Goal: Task Accomplishment & Management: Manage account settings

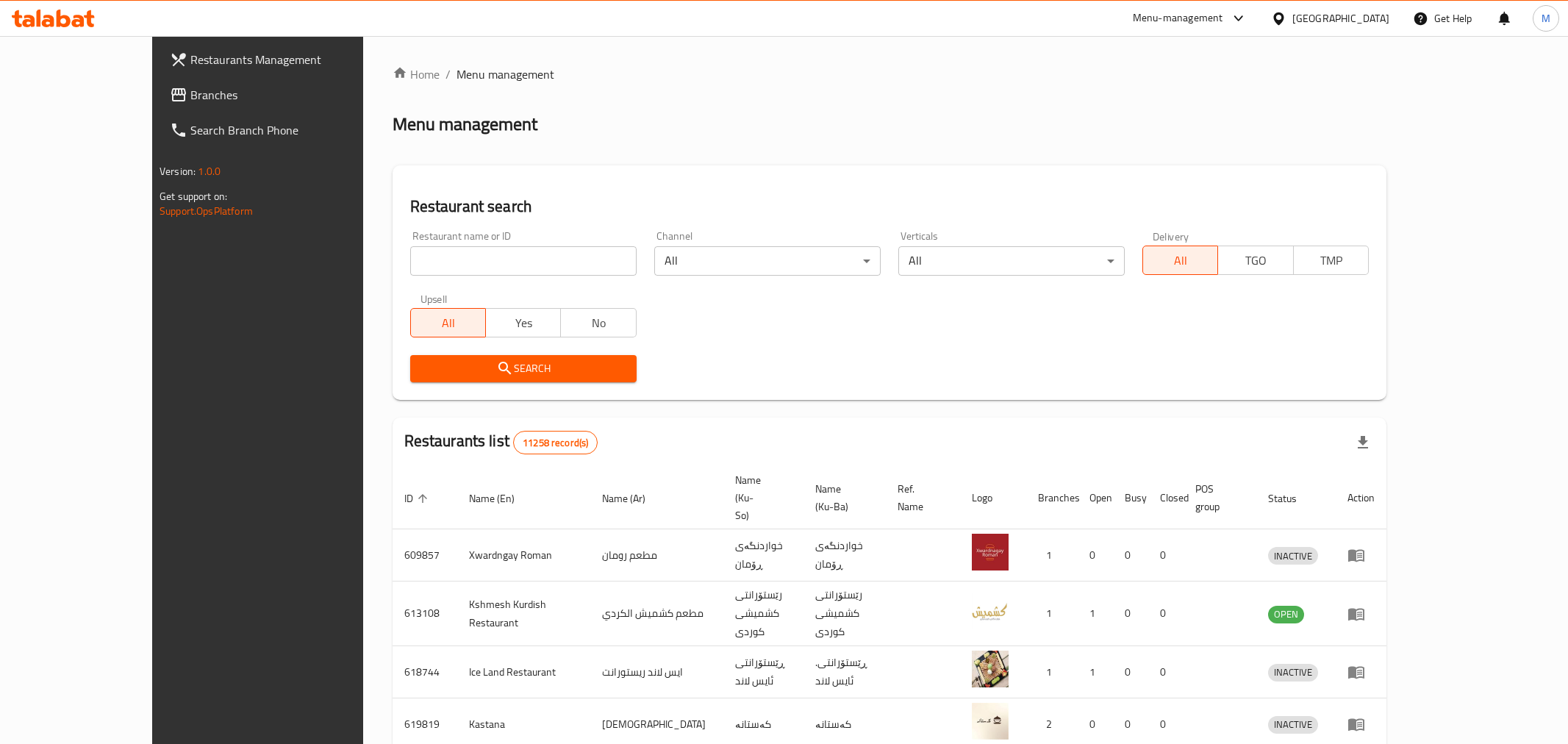
click at [431, 259] on div at bounding box center [784, 372] width 1568 height 744
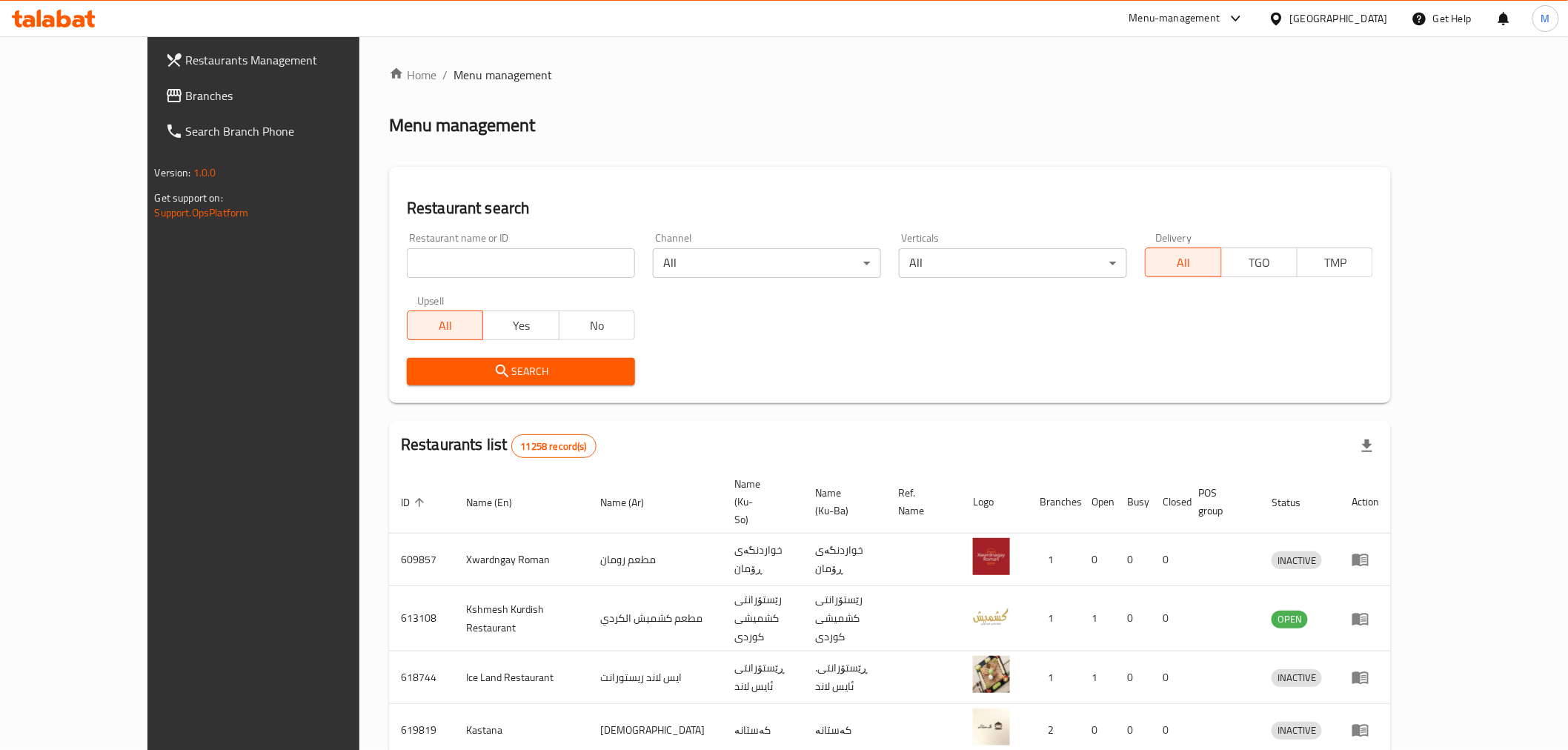
click at [438, 264] on input "search" at bounding box center [521, 263] width 228 height 29
type input "[PERSON_NAME]"
click button "Search" at bounding box center [521, 371] width 228 height 28
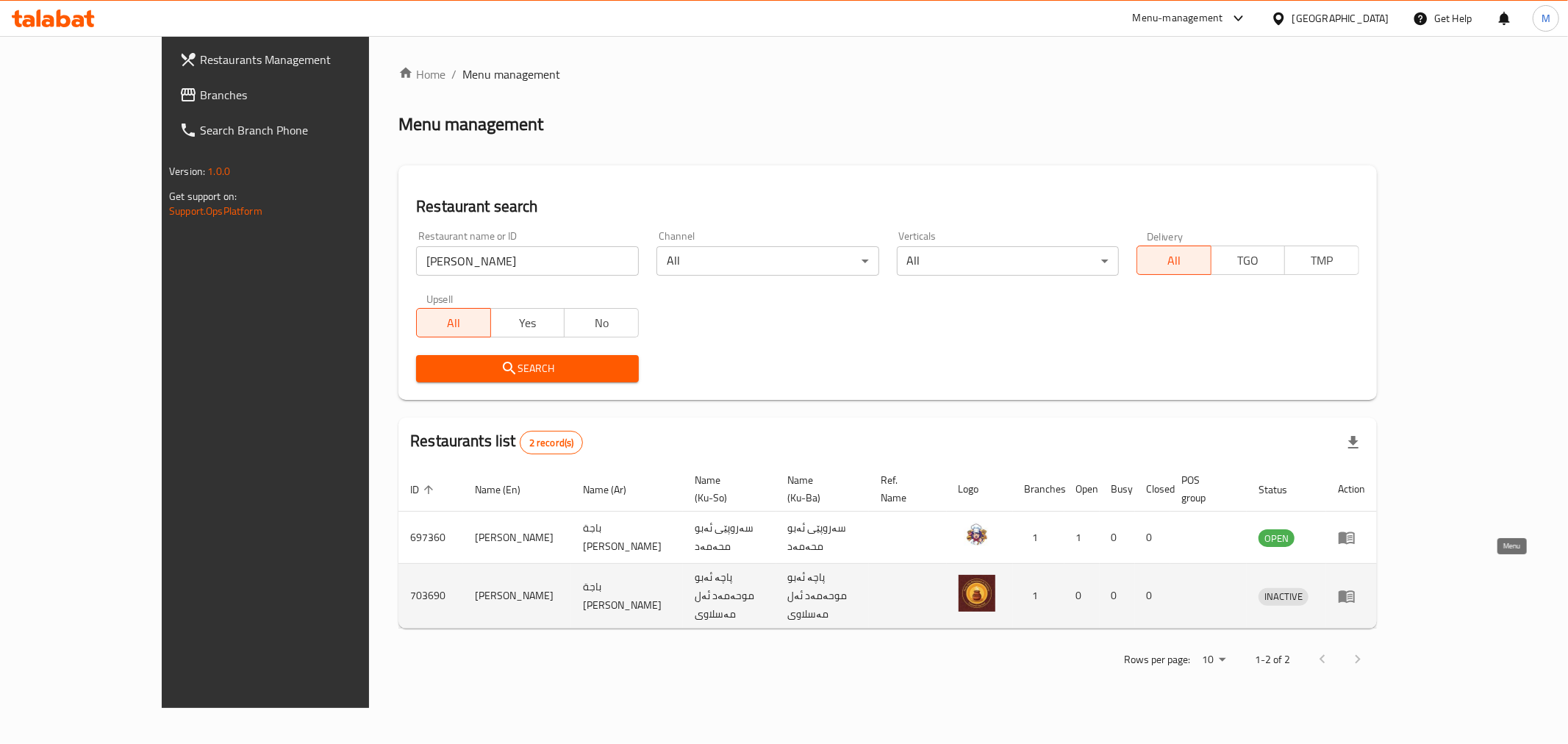
click at [1355, 590] on icon "enhanced table" at bounding box center [1346, 596] width 16 height 12
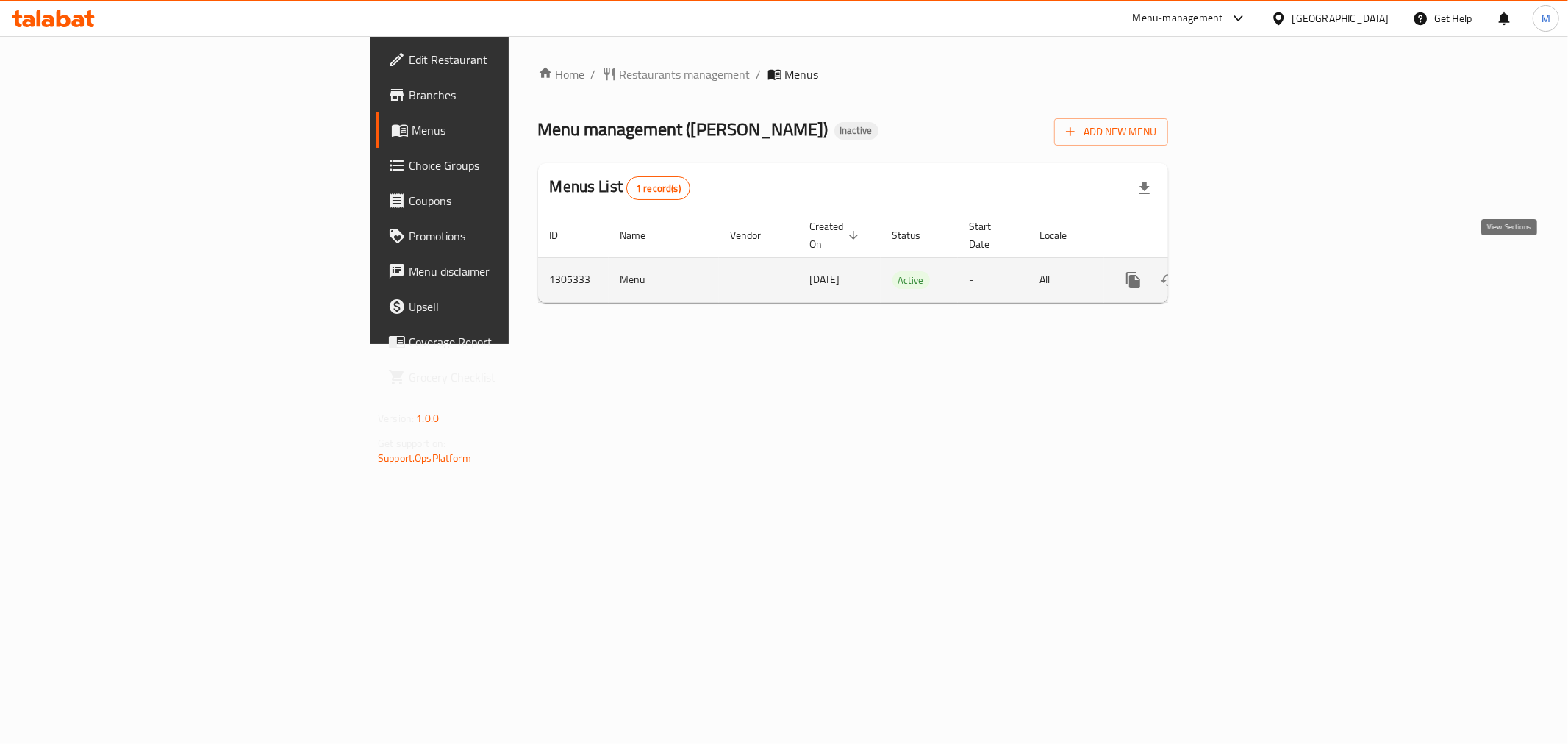
click at [1246, 273] on icon "enhanced table" at bounding box center [1240, 280] width 13 height 13
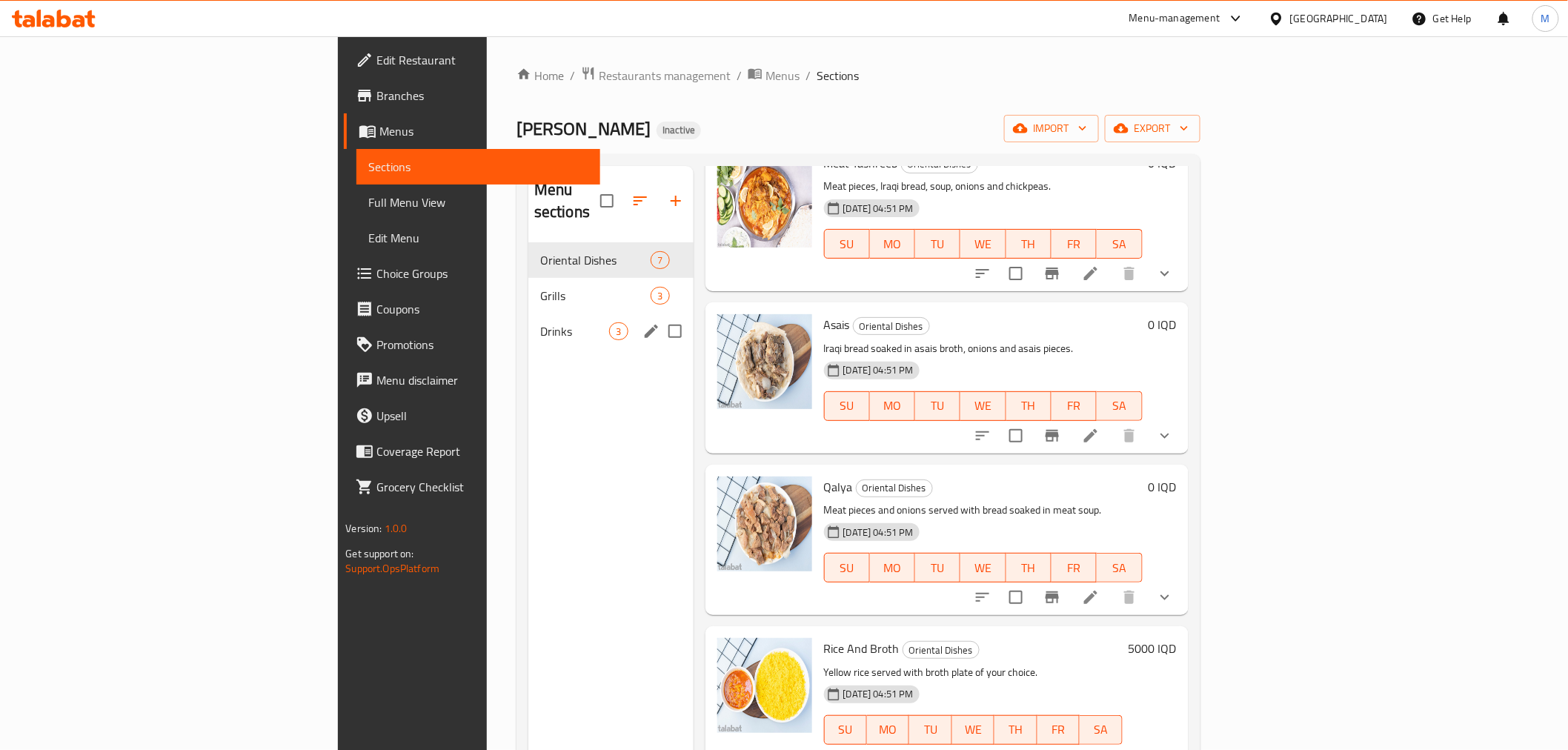
click at [528, 313] on div "Drinks 3" at bounding box center [611, 331] width 165 height 35
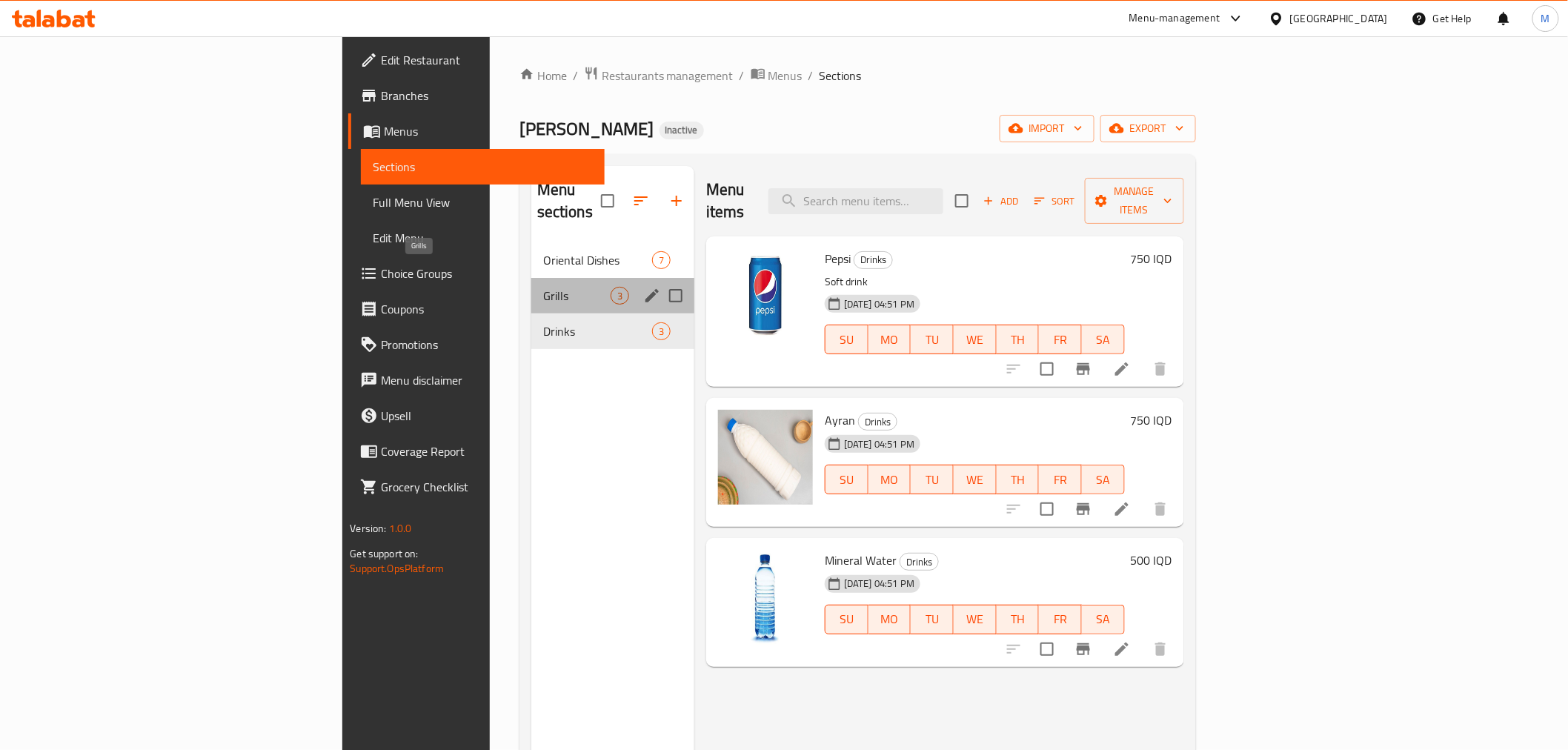
click at [543, 286] on span "Grills" at bounding box center [577, 295] width 67 height 18
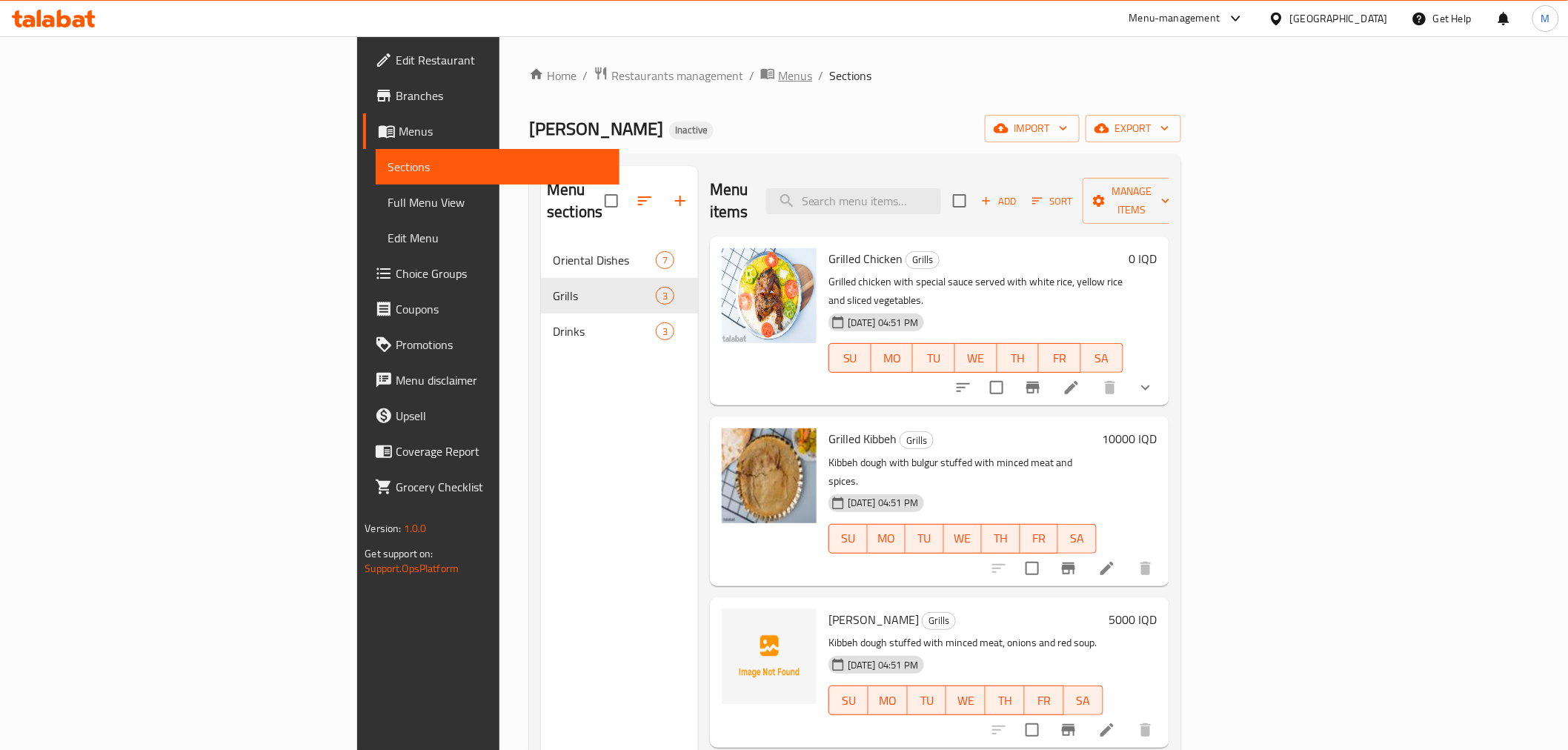
click at [778, 66] on span "Menus" at bounding box center [794, 75] width 34 height 18
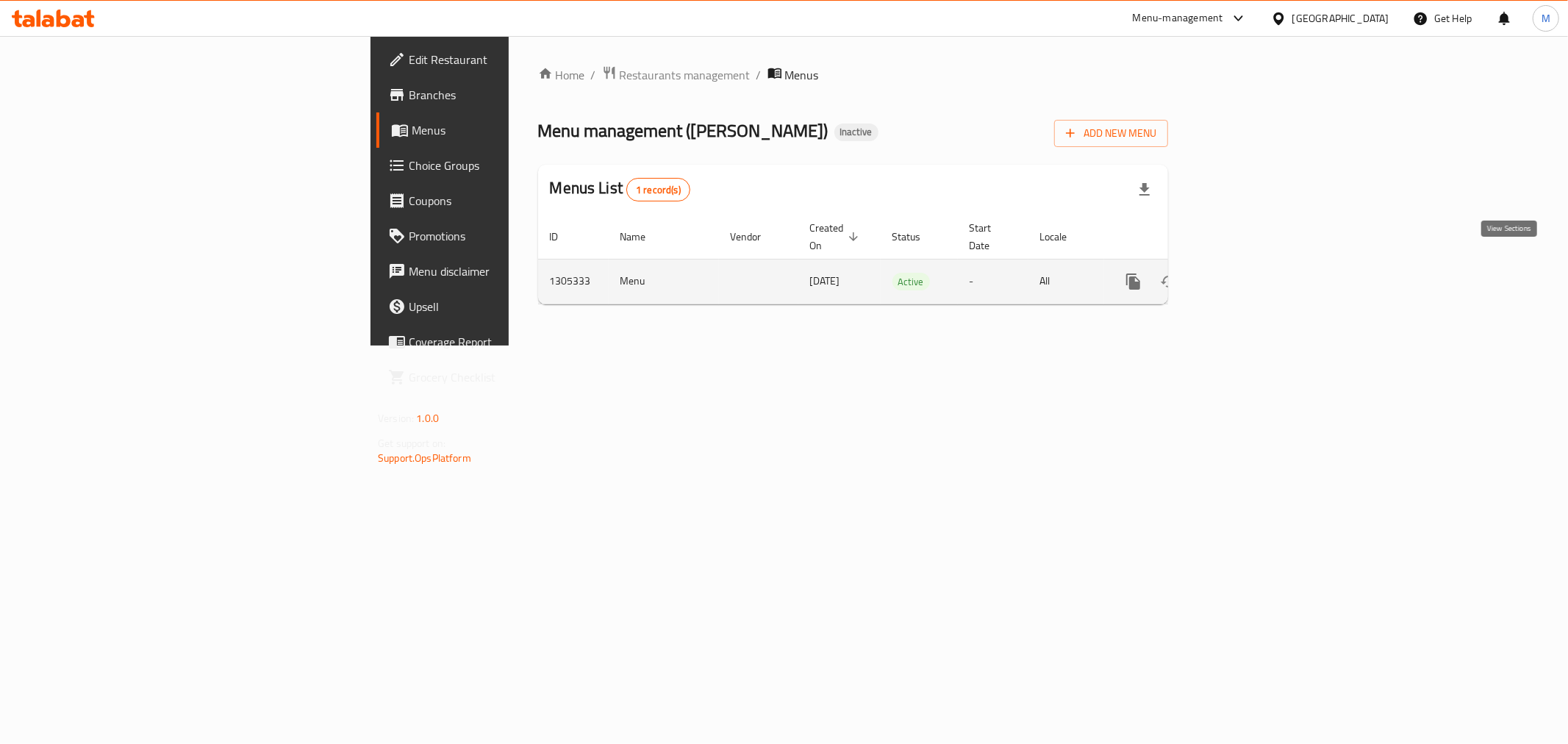
click at [1248, 272] on icon "enhanced table" at bounding box center [1239, 281] width 17 height 17
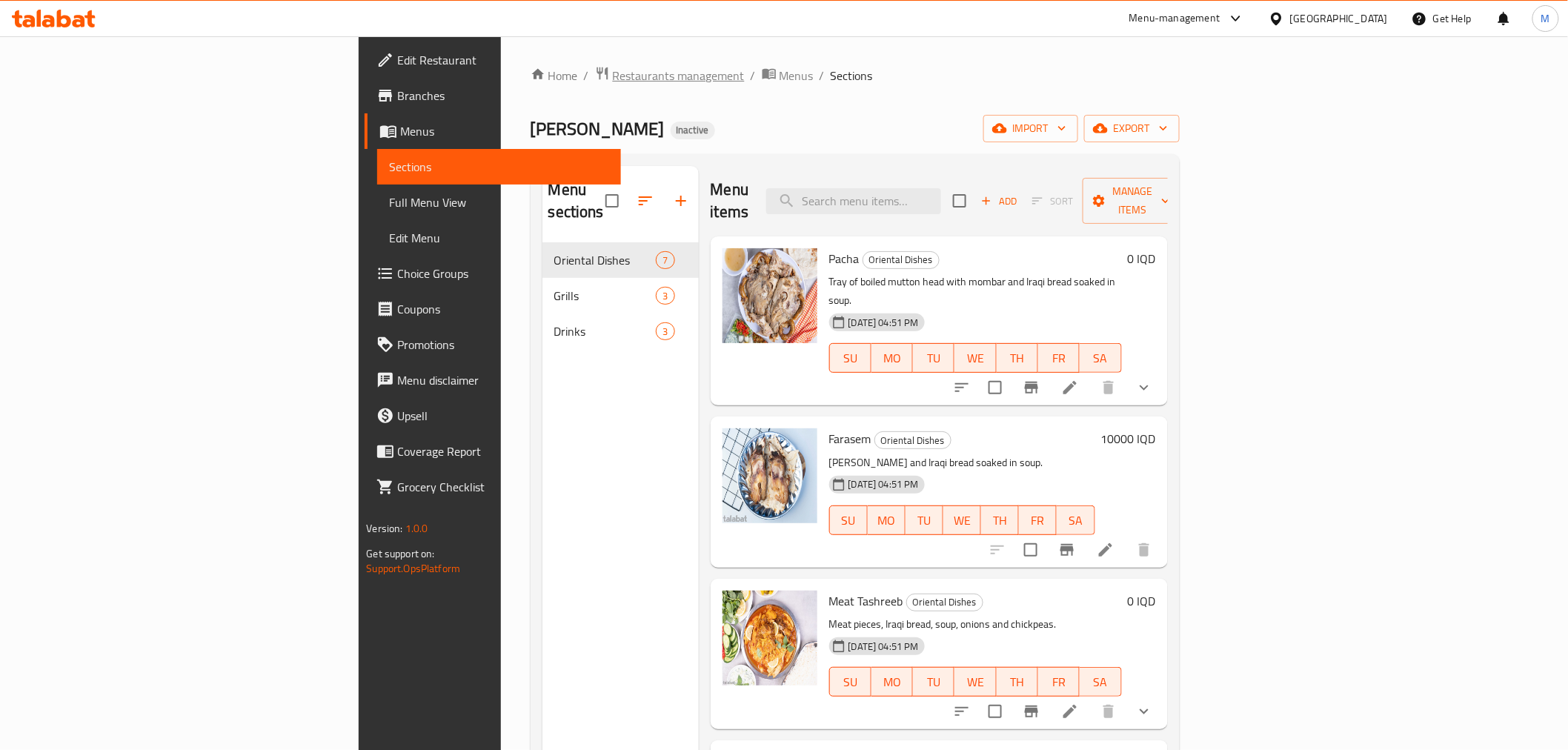
click at [613, 72] on span "Restaurants management" at bounding box center [679, 75] width 132 height 18
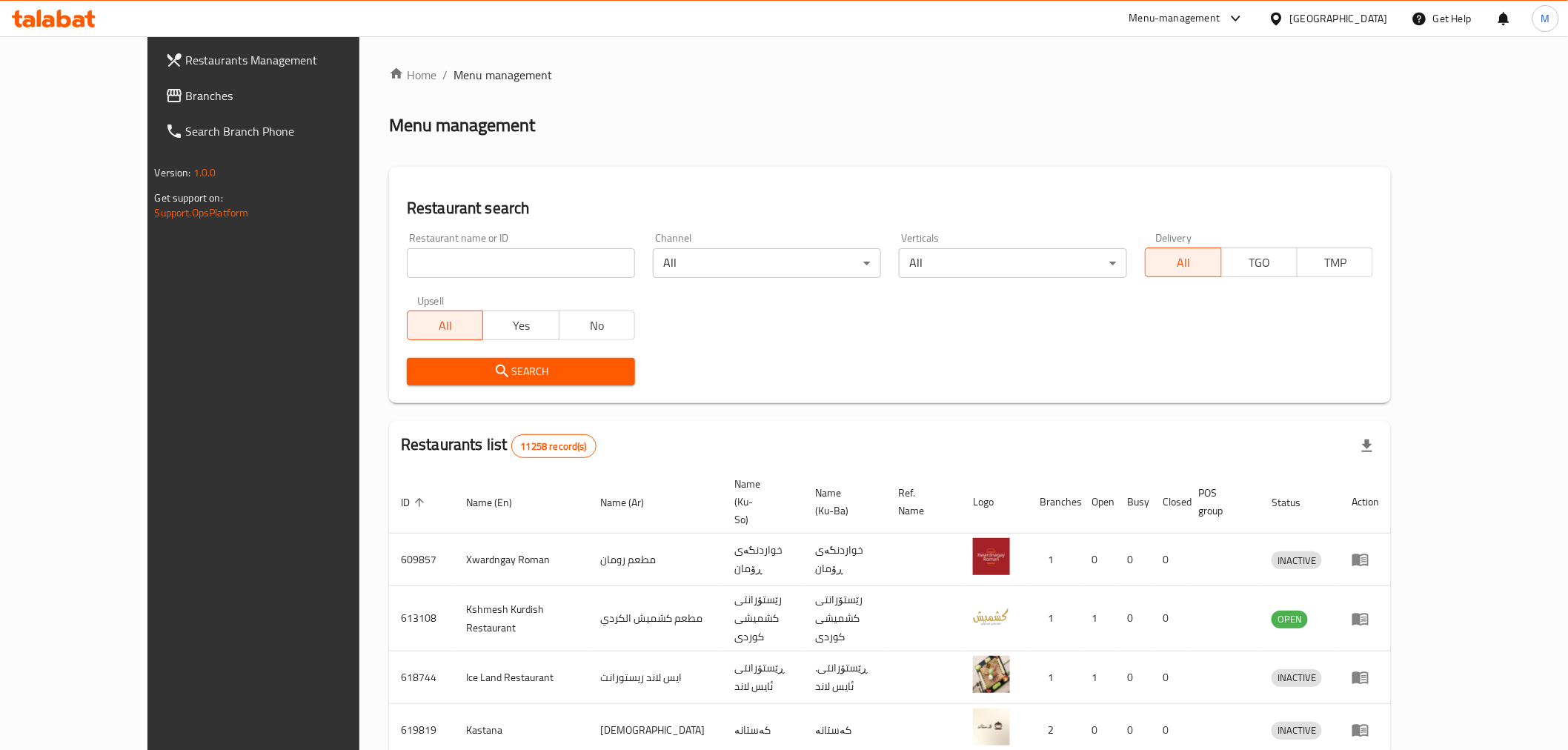
click at [470, 268] on input "search" at bounding box center [521, 263] width 228 height 29
click at [408, 263] on input "search" at bounding box center [521, 263] width 228 height 29
click button "Search" at bounding box center [521, 371] width 228 height 28
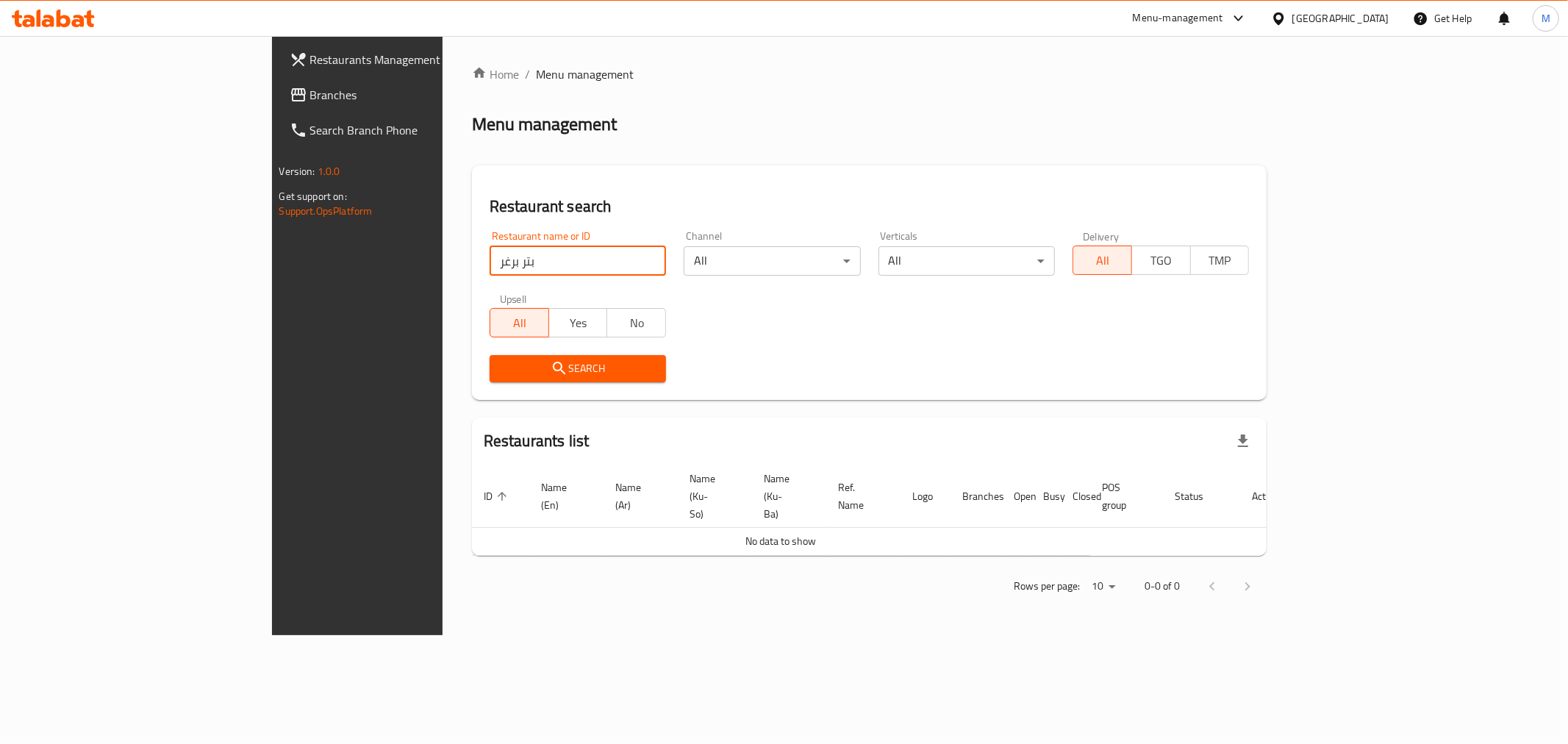
click button "Search" at bounding box center [578, 368] width 177 height 27
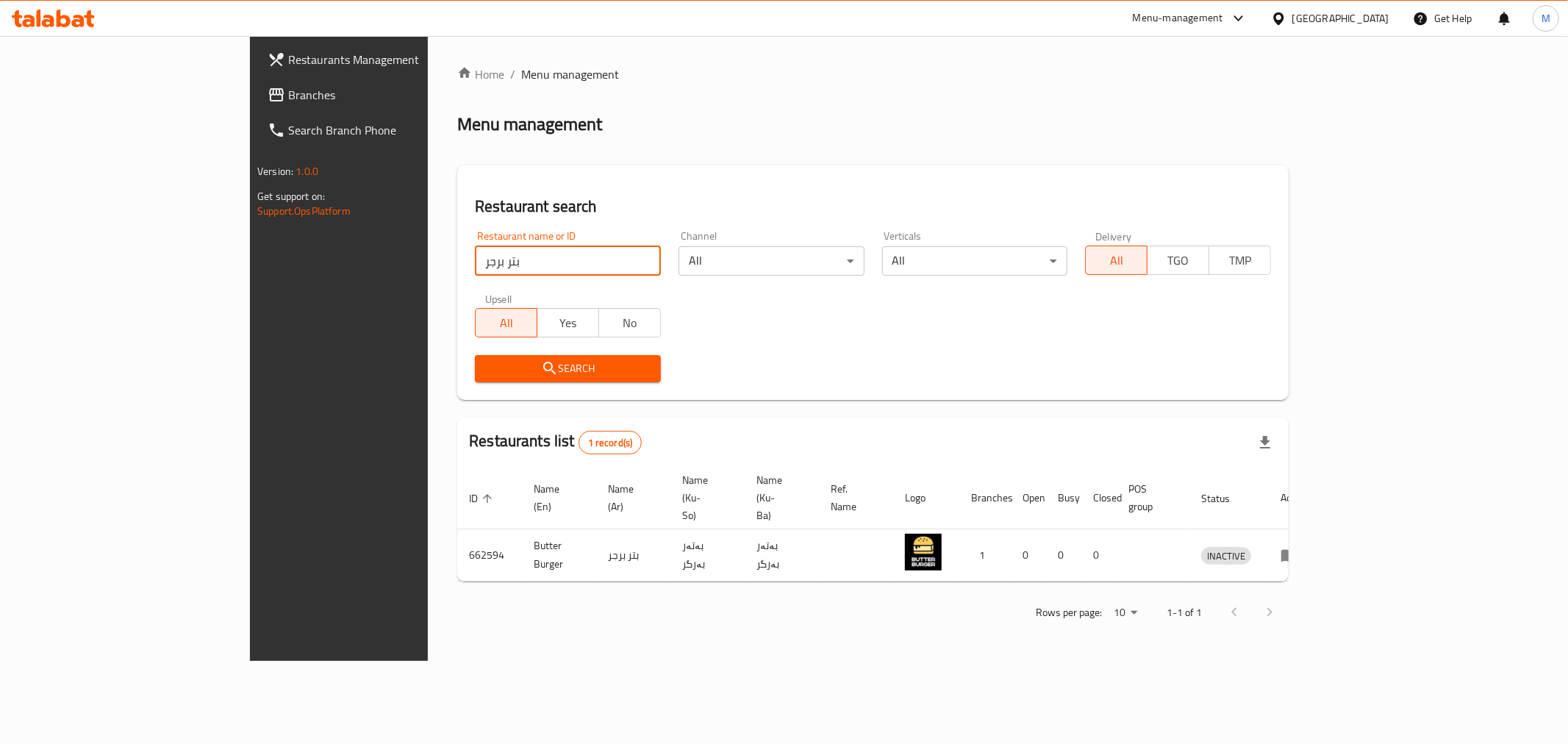
click at [475, 266] on input "بتر برجر" at bounding box center [567, 261] width 186 height 29
type input "البتر برجر"
click button "Search" at bounding box center [567, 368] width 186 height 27
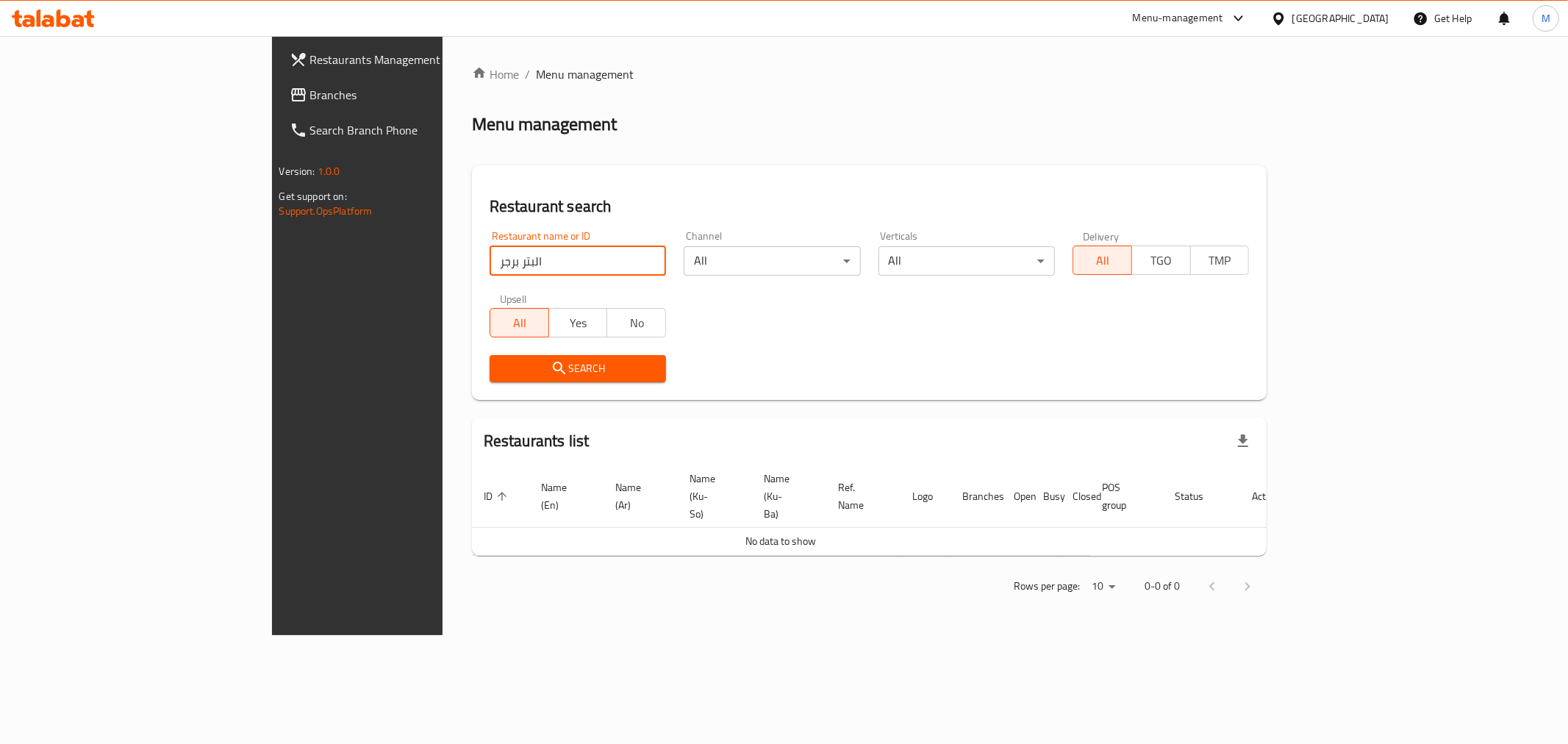
click at [490, 266] on input "البتر برجر" at bounding box center [578, 261] width 177 height 29
